Goal: Information Seeking & Learning: Learn about a topic

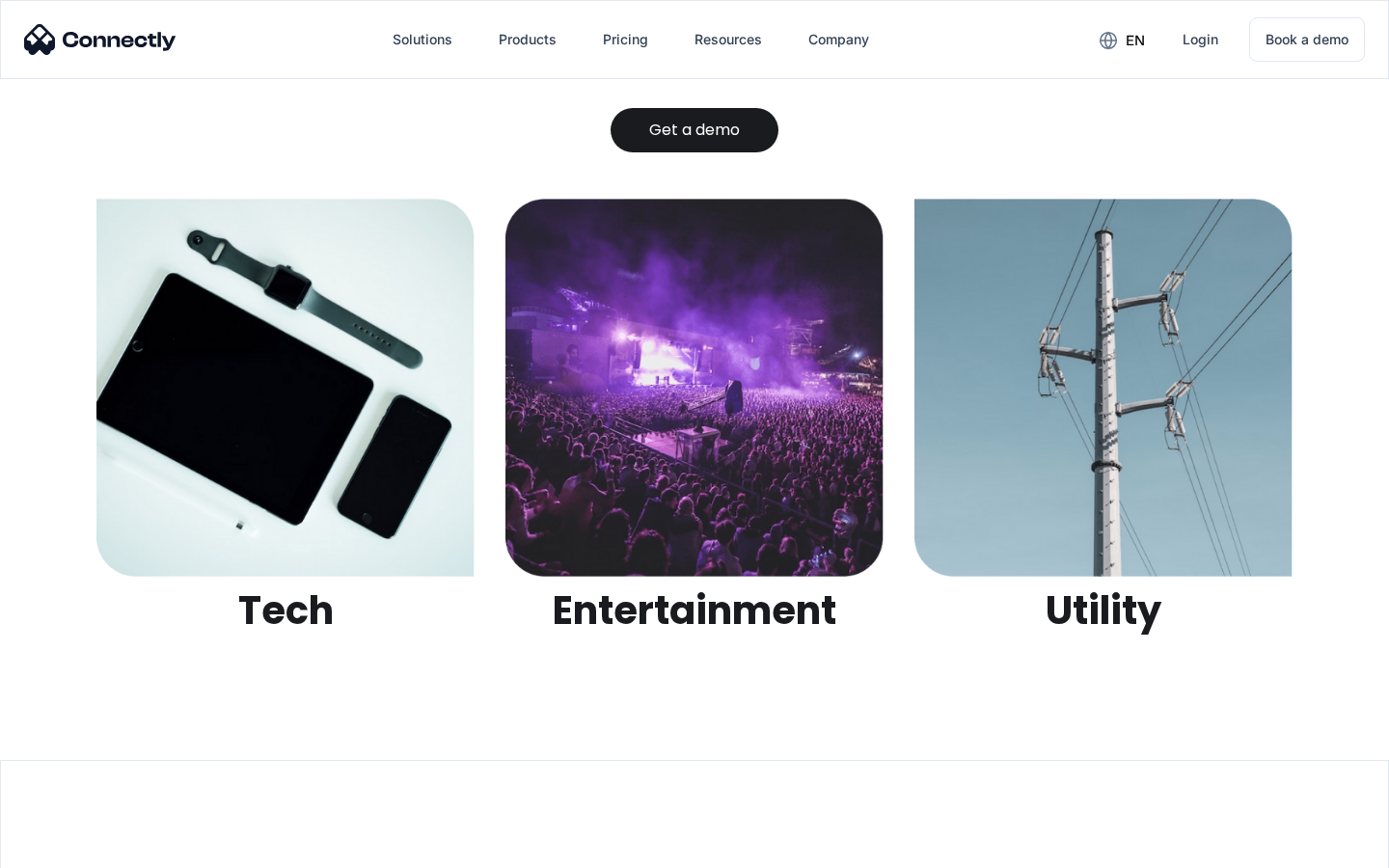
scroll to position [6083, 0]
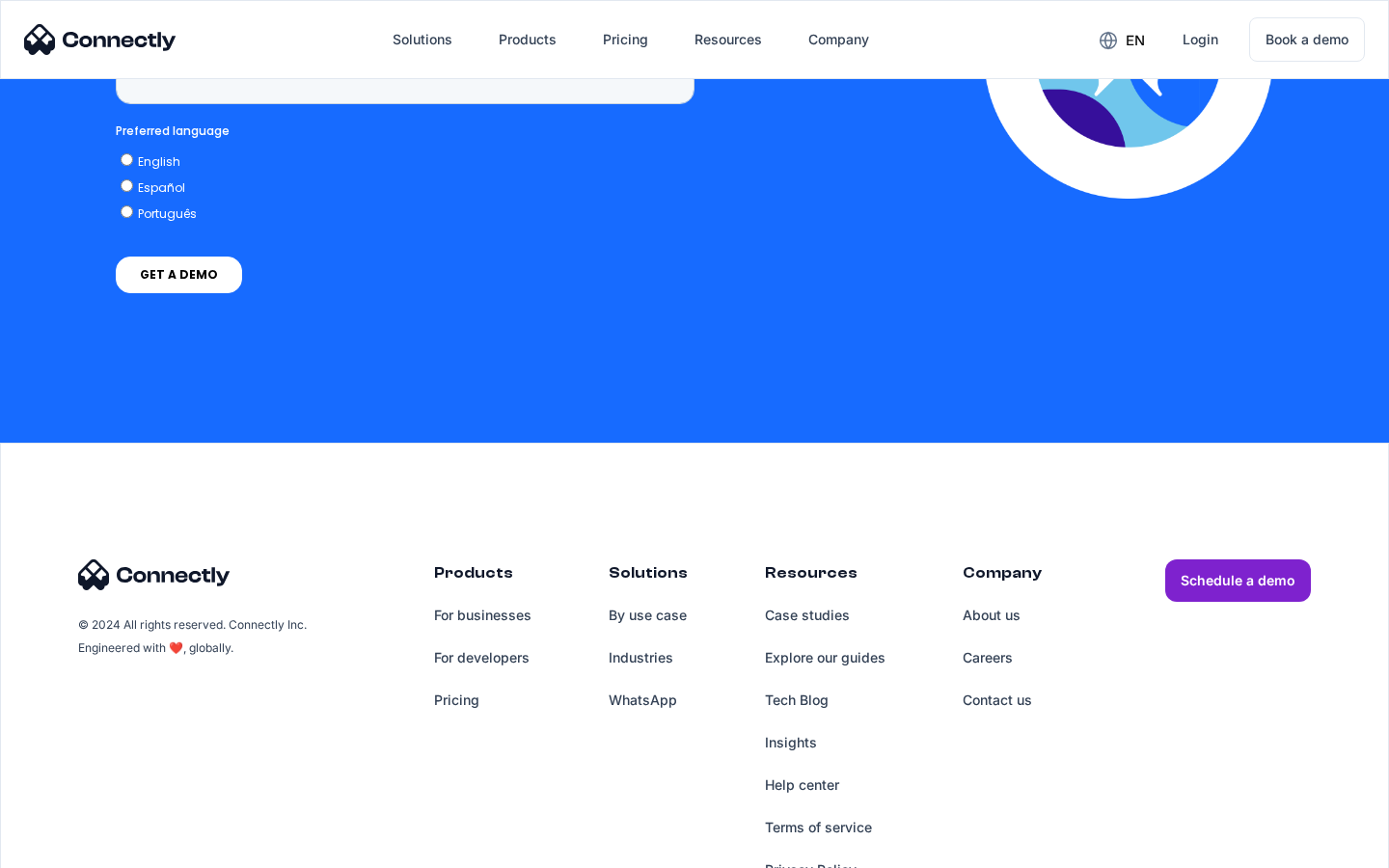
scroll to position [4910, 0]
